Goal: Navigation & Orientation: Find specific page/section

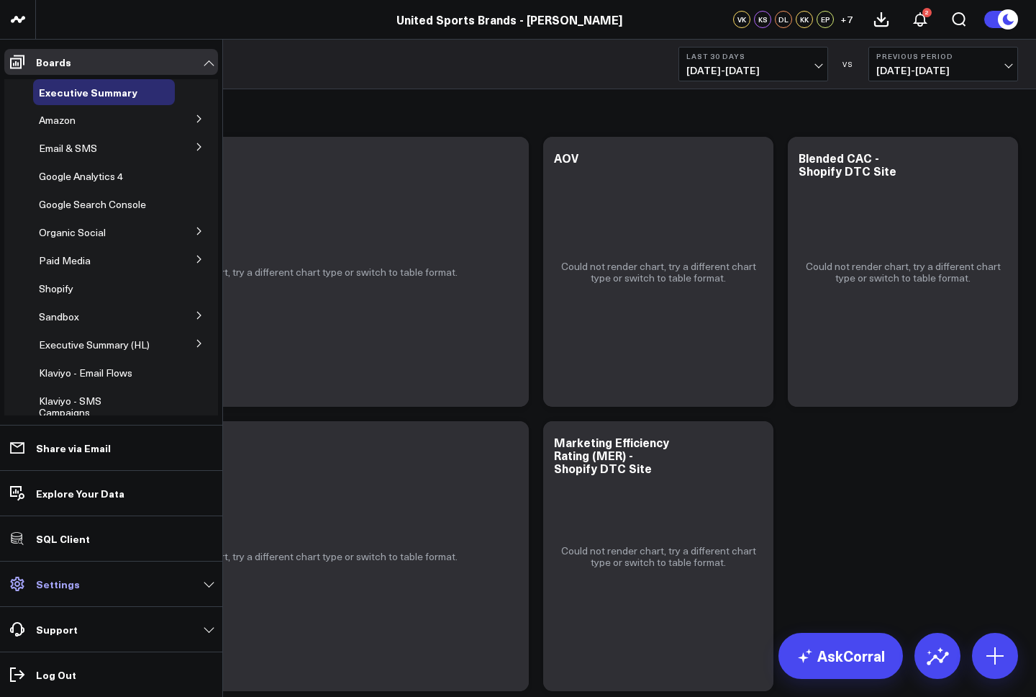
click at [111, 580] on link "Settings" at bounding box center [111, 584] width 214 height 26
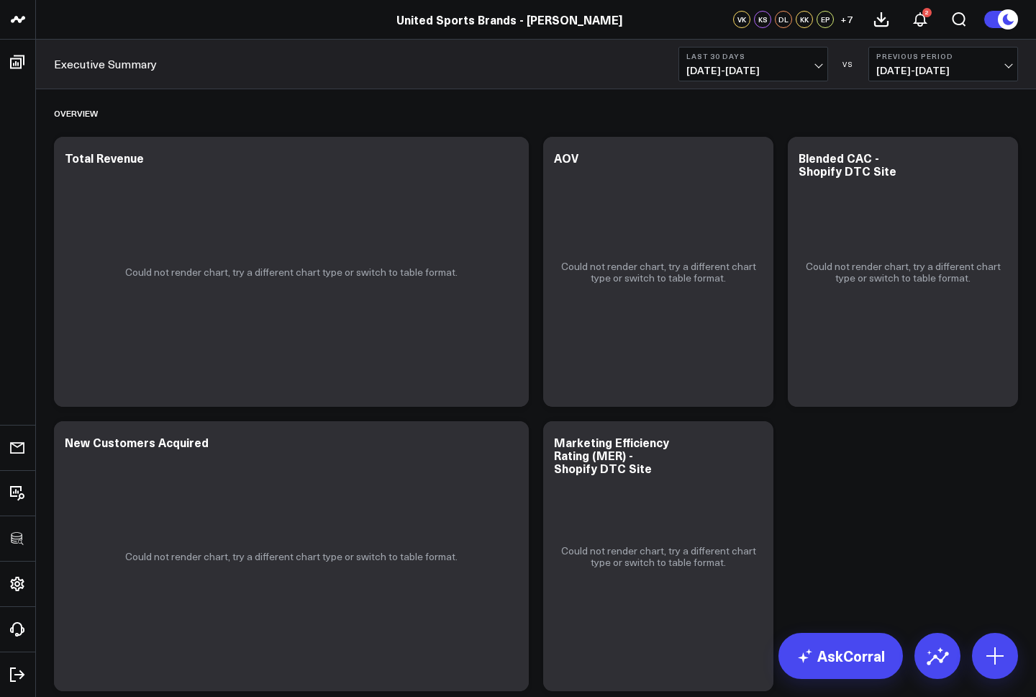
drag, startPoint x: 109, startPoint y: 548, endPoint x: 358, endPoint y: 11, distance: 592.9
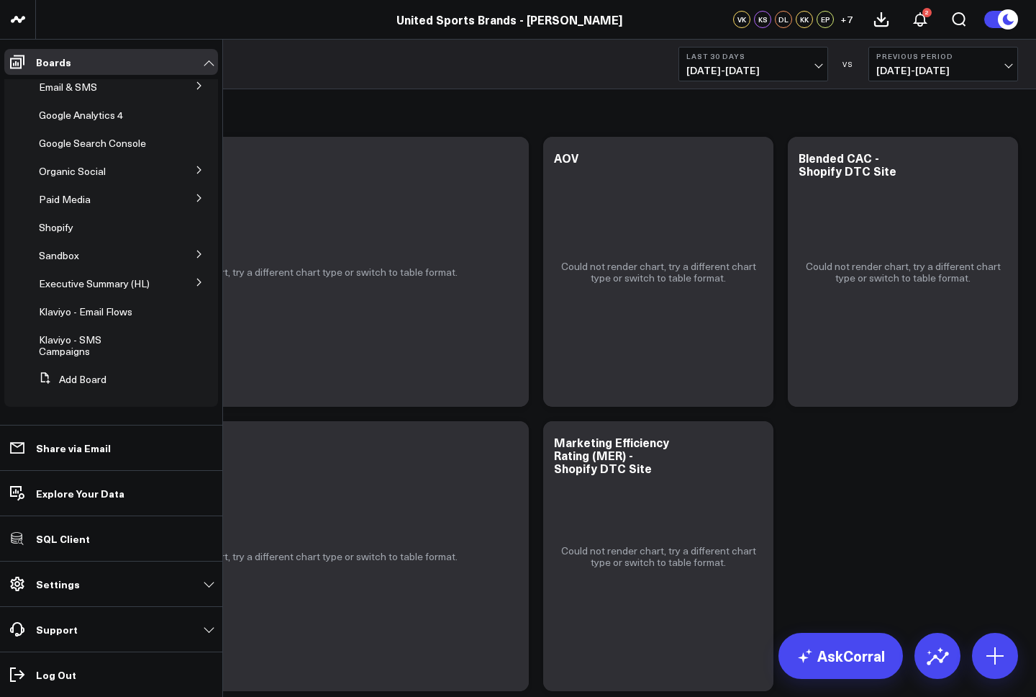
scroll to position [61, 0]
click at [63, 578] on p "Settings" at bounding box center [58, 584] width 44 height 12
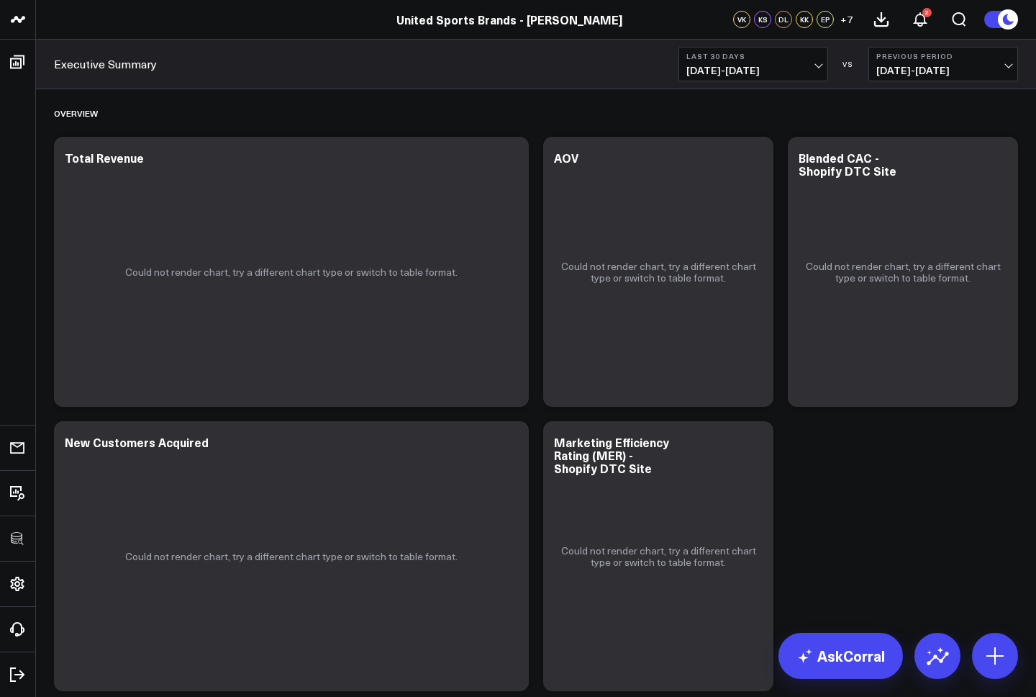
drag, startPoint x: 101, startPoint y: 544, endPoint x: 139, endPoint y: 24, distance: 521.8
